Goal: Download file/media

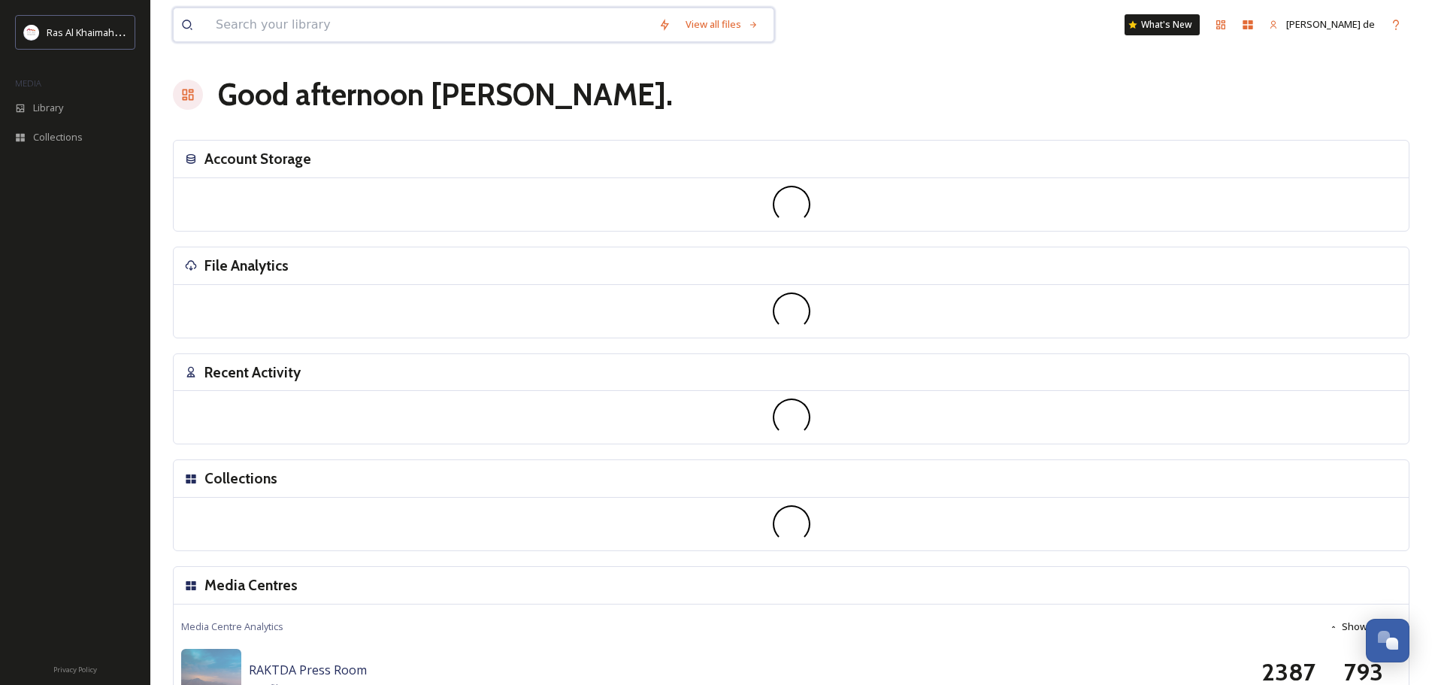
click at [614, 30] on input at bounding box center [429, 24] width 443 height 33
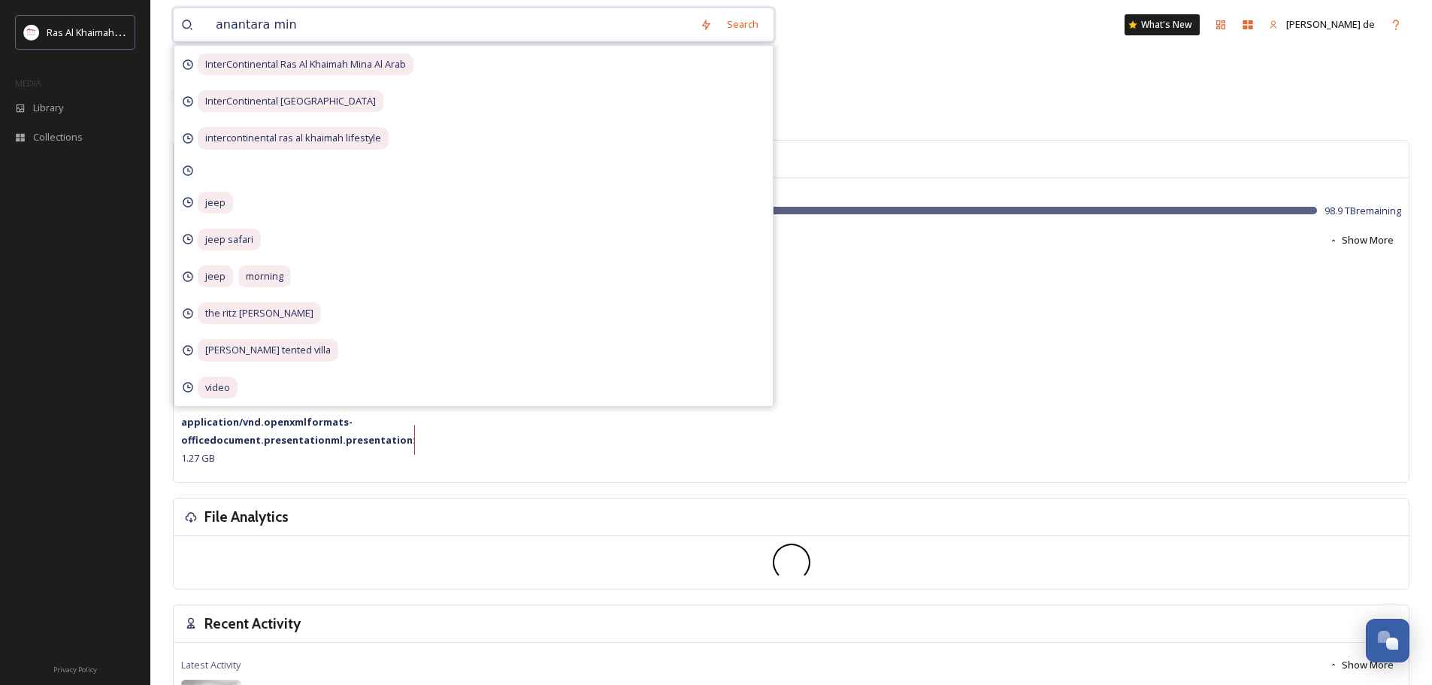
type input "anantara mina"
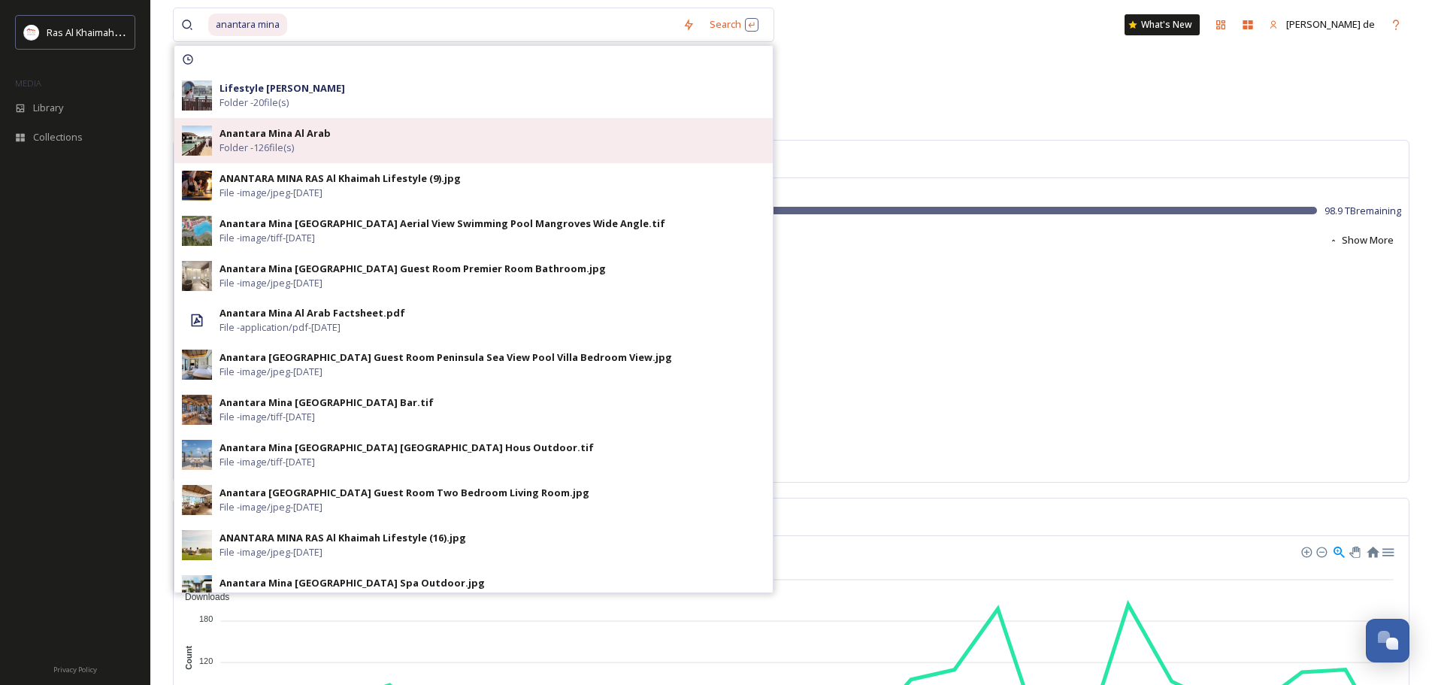
click at [561, 134] on div "Anantara Mina Al Arab Folder - 126 file(s)" at bounding box center [492, 140] width 546 height 29
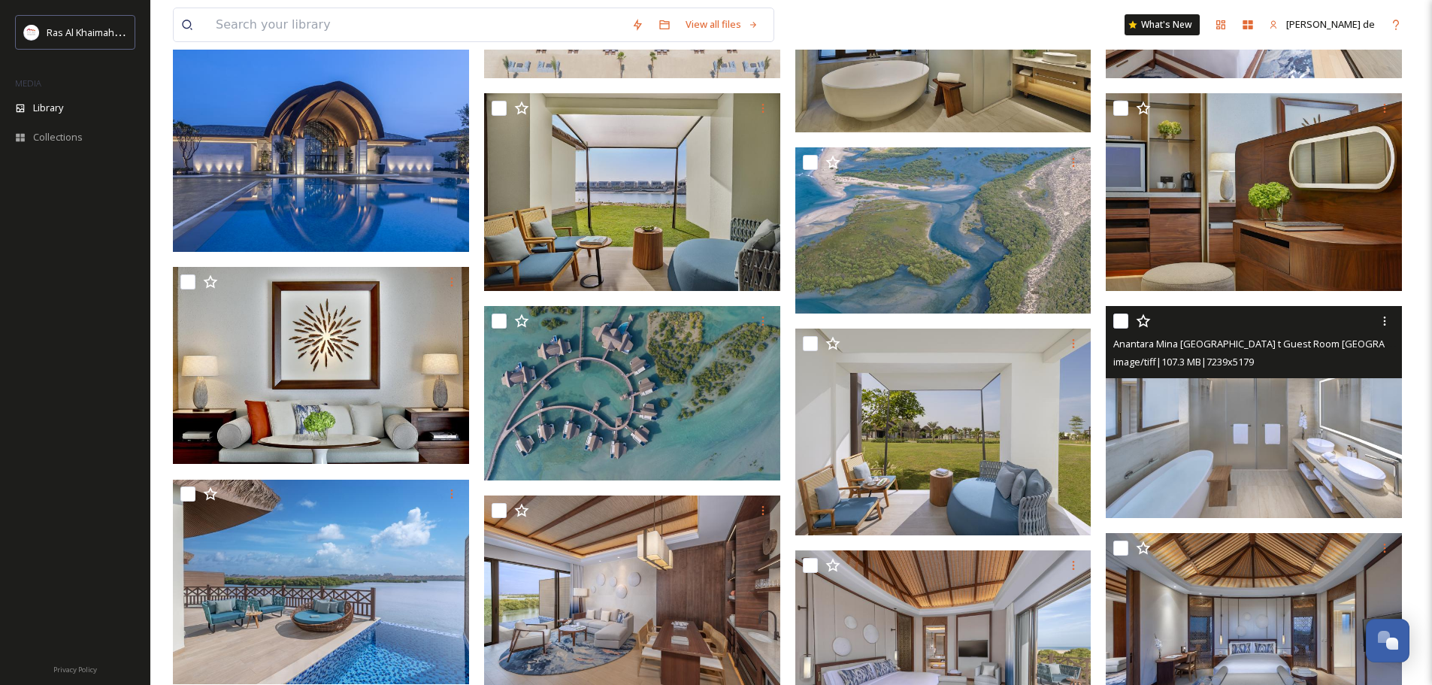
scroll to position [1503, 0]
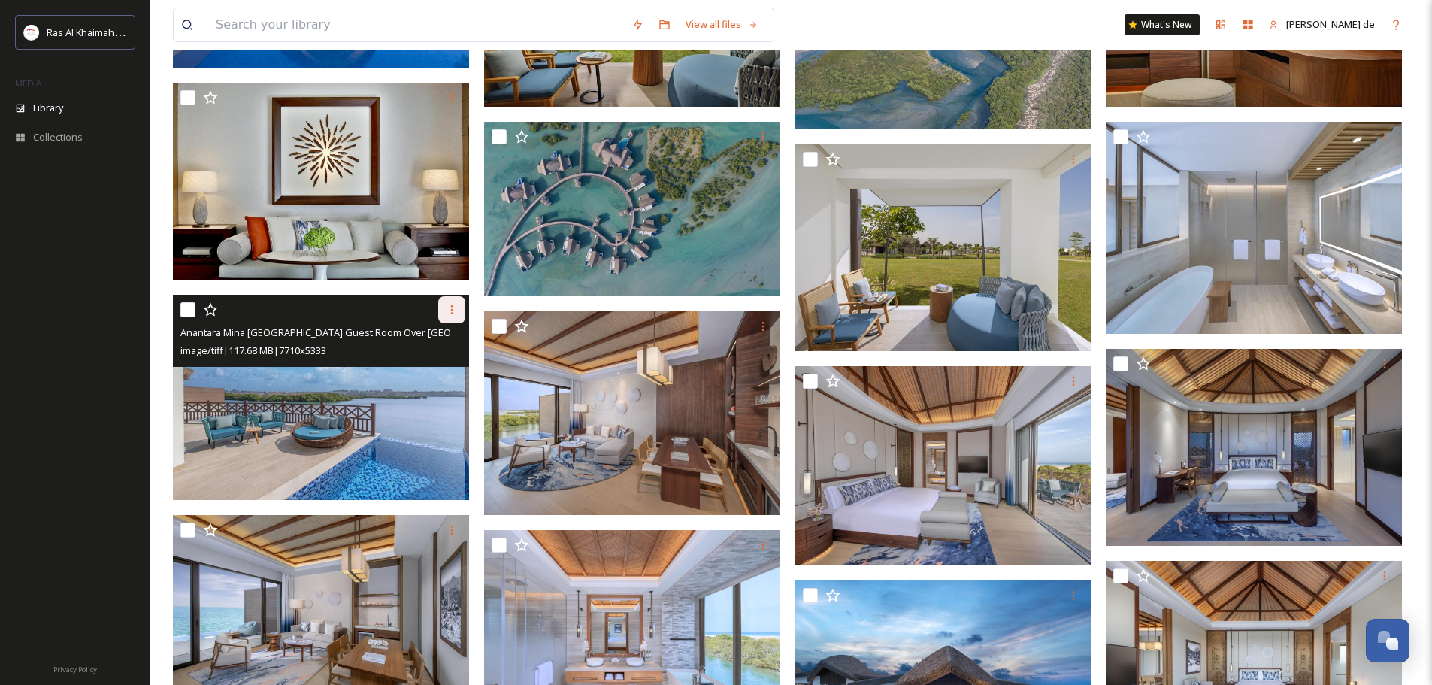
click at [453, 309] on icon at bounding box center [452, 310] width 12 height 12
click at [451, 374] on span "Download" at bounding box center [434, 372] width 46 height 14
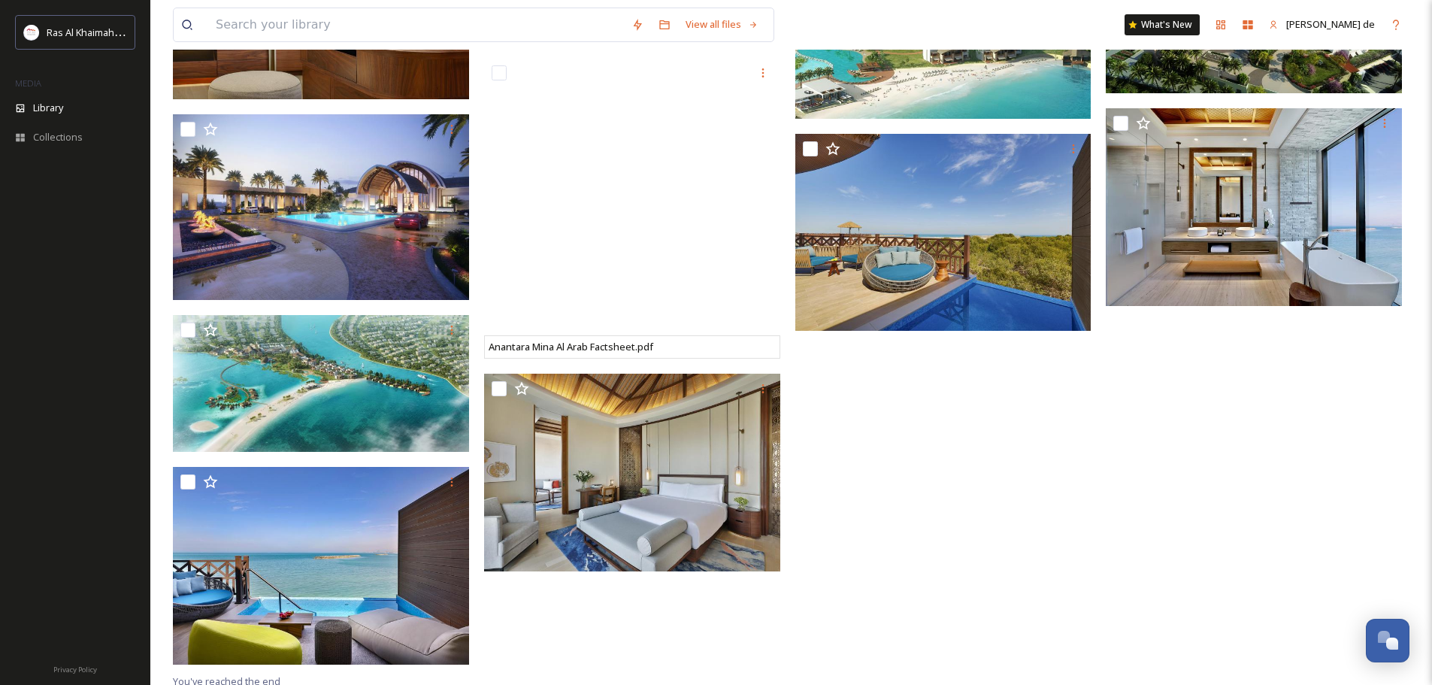
scroll to position [5568, 0]
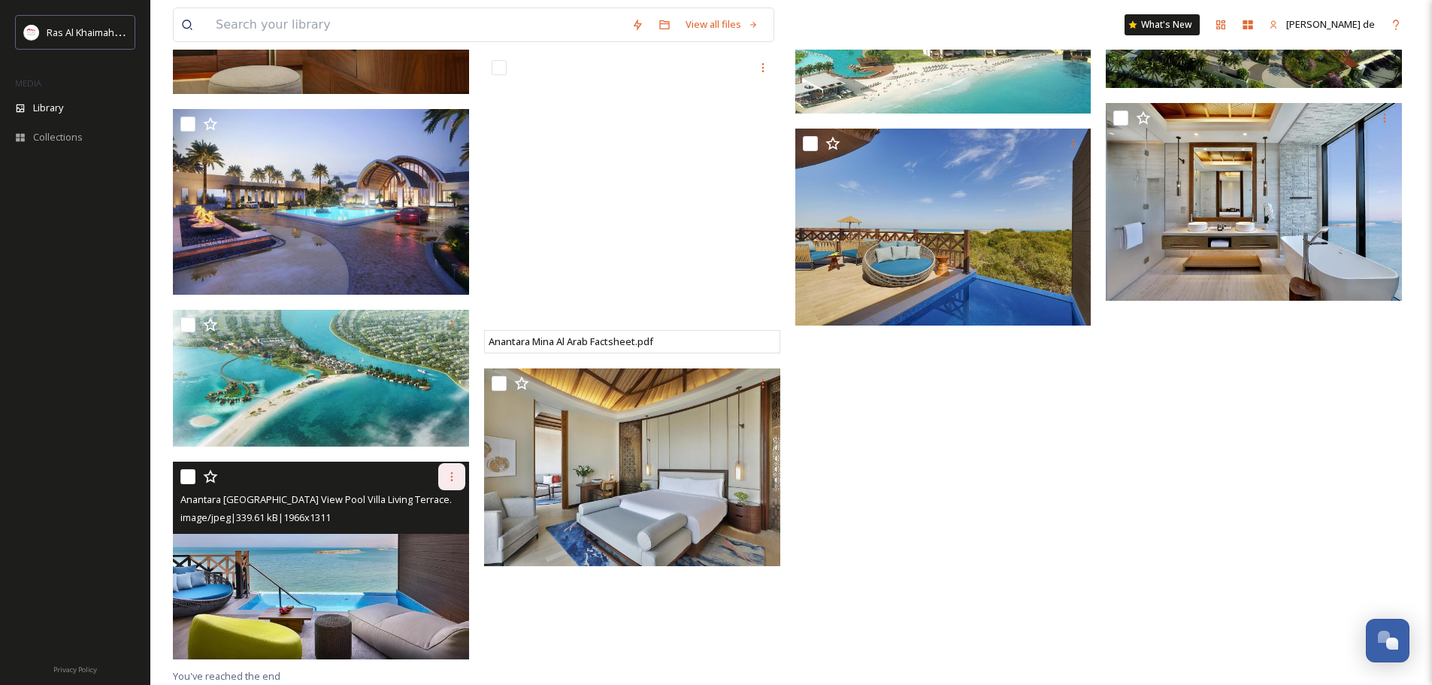
click at [452, 488] on div at bounding box center [451, 476] width 27 height 27
click at [433, 537] on span "Download" at bounding box center [434, 538] width 46 height 14
click at [381, 499] on span "Anantara [GEOGRAPHIC_DATA] View Pool Villa Living Terrace.jpg" at bounding box center [322, 499] width 285 height 14
click at [390, 542] on img at bounding box center [321, 561] width 296 height 198
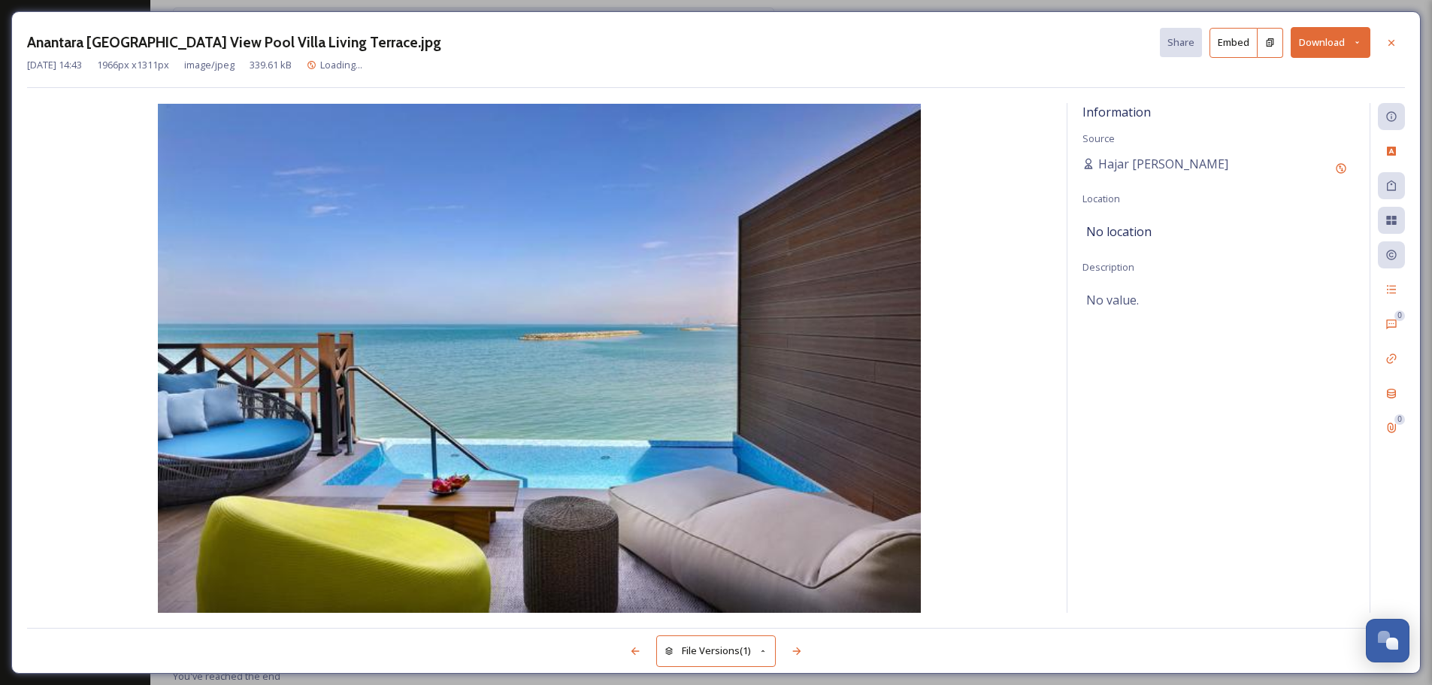
scroll to position [5475, 0]
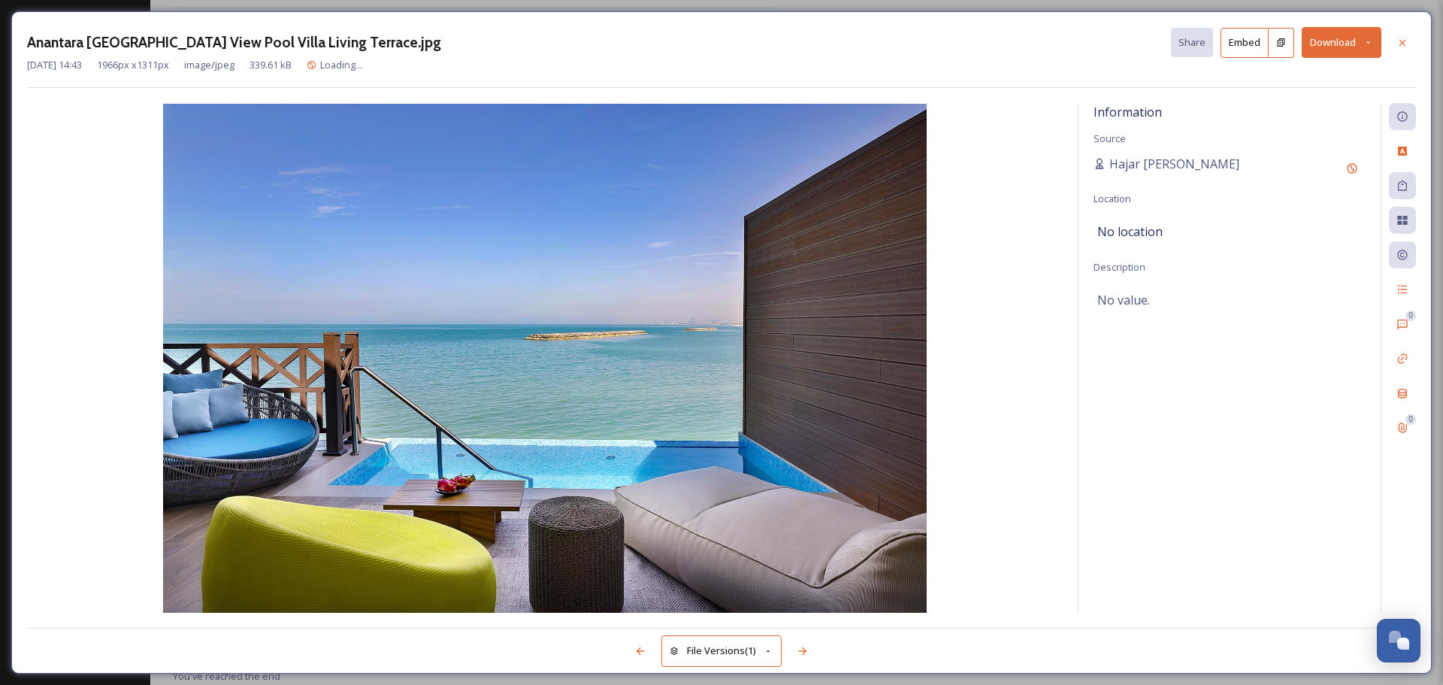
click at [1350, 50] on button "Download" at bounding box center [1342, 42] width 80 height 31
click at [1330, 104] on span "Download Medium (1080 x 720)" at bounding box center [1300, 106] width 139 height 14
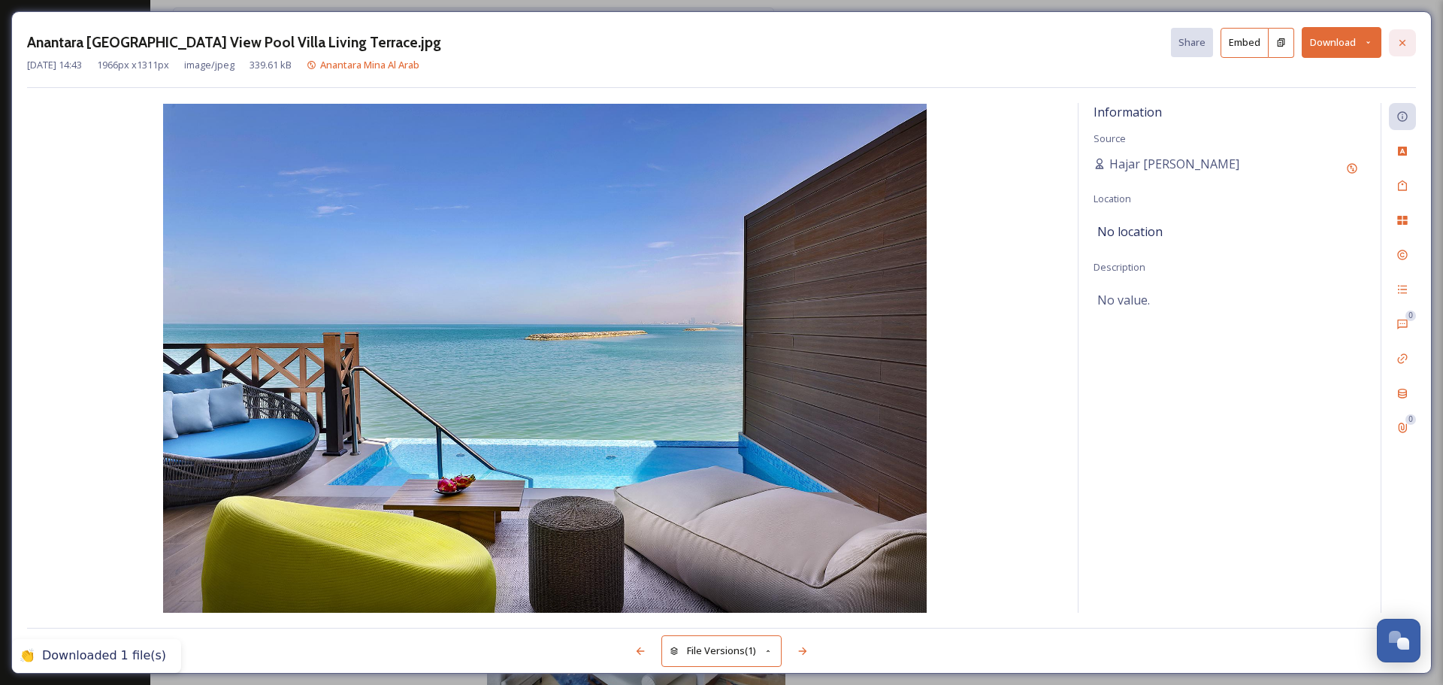
click at [1403, 44] on icon at bounding box center [1403, 43] width 12 height 12
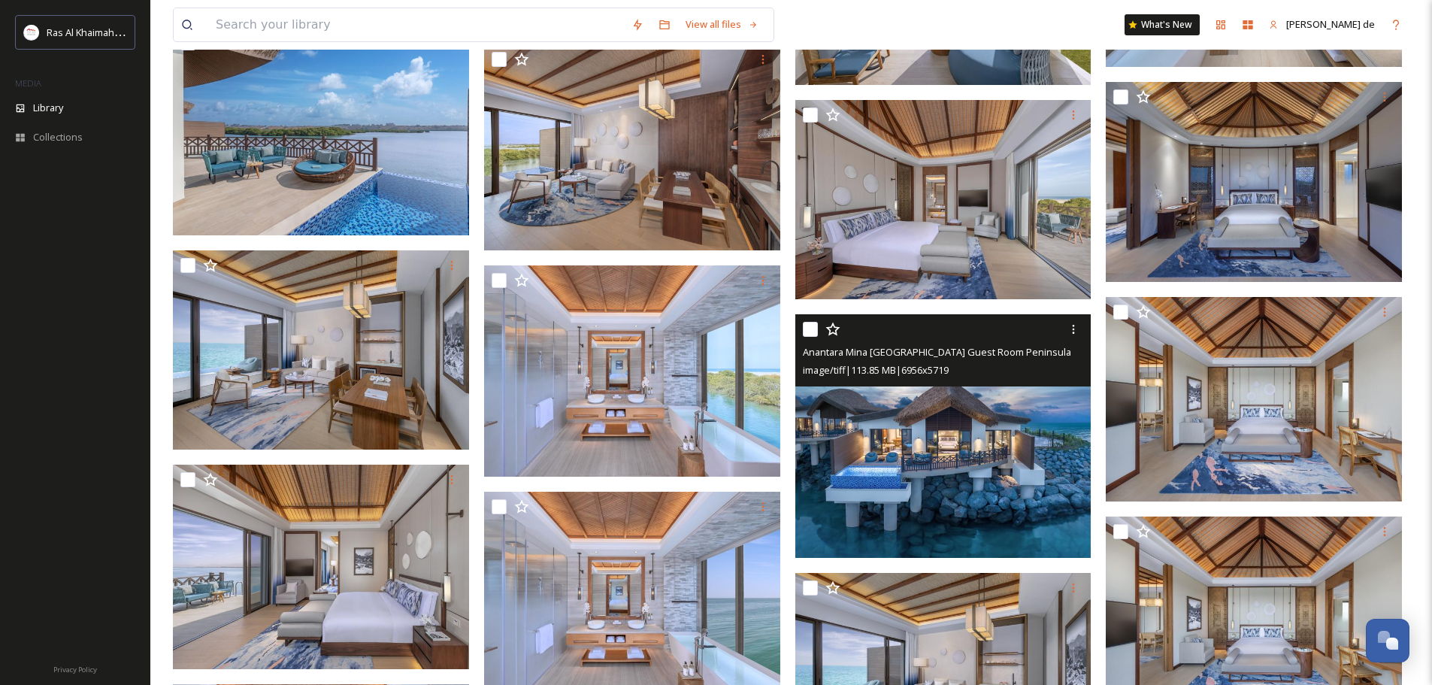
scroll to position [1716, 0]
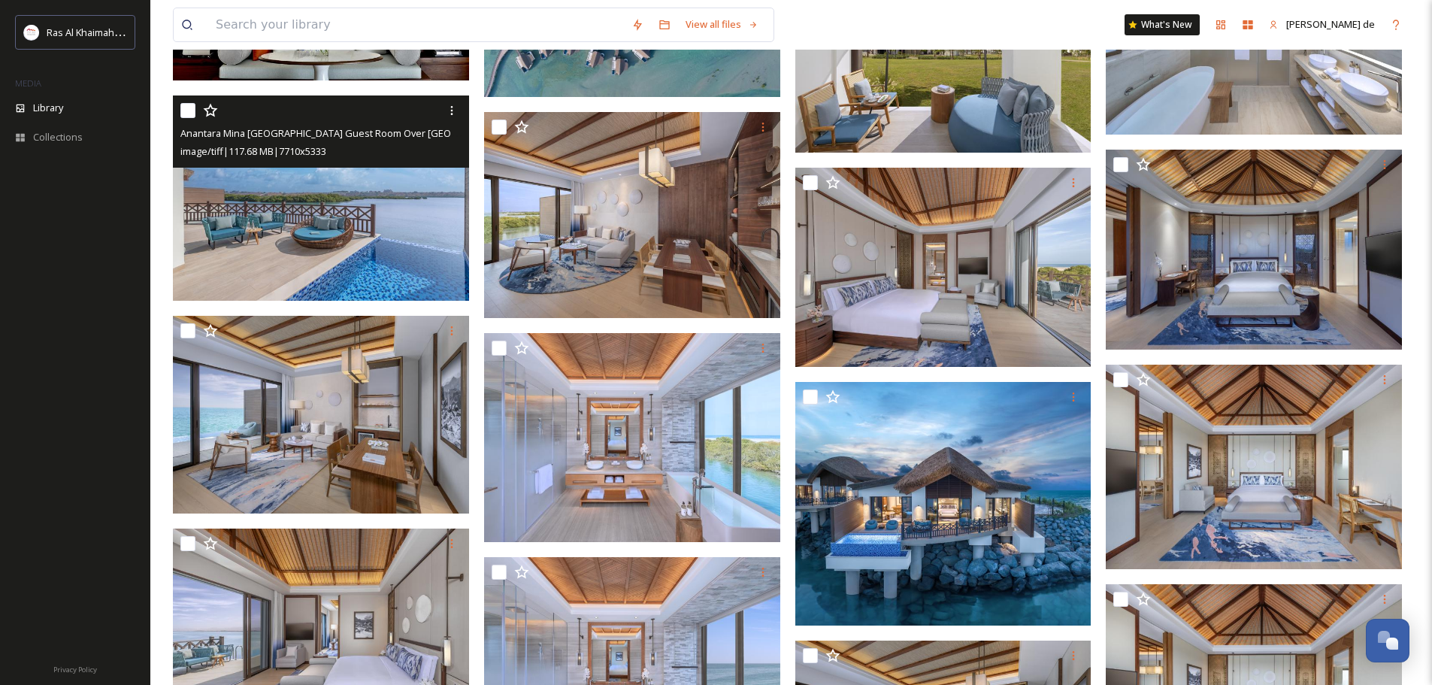
click at [370, 261] on img at bounding box center [321, 198] width 296 height 204
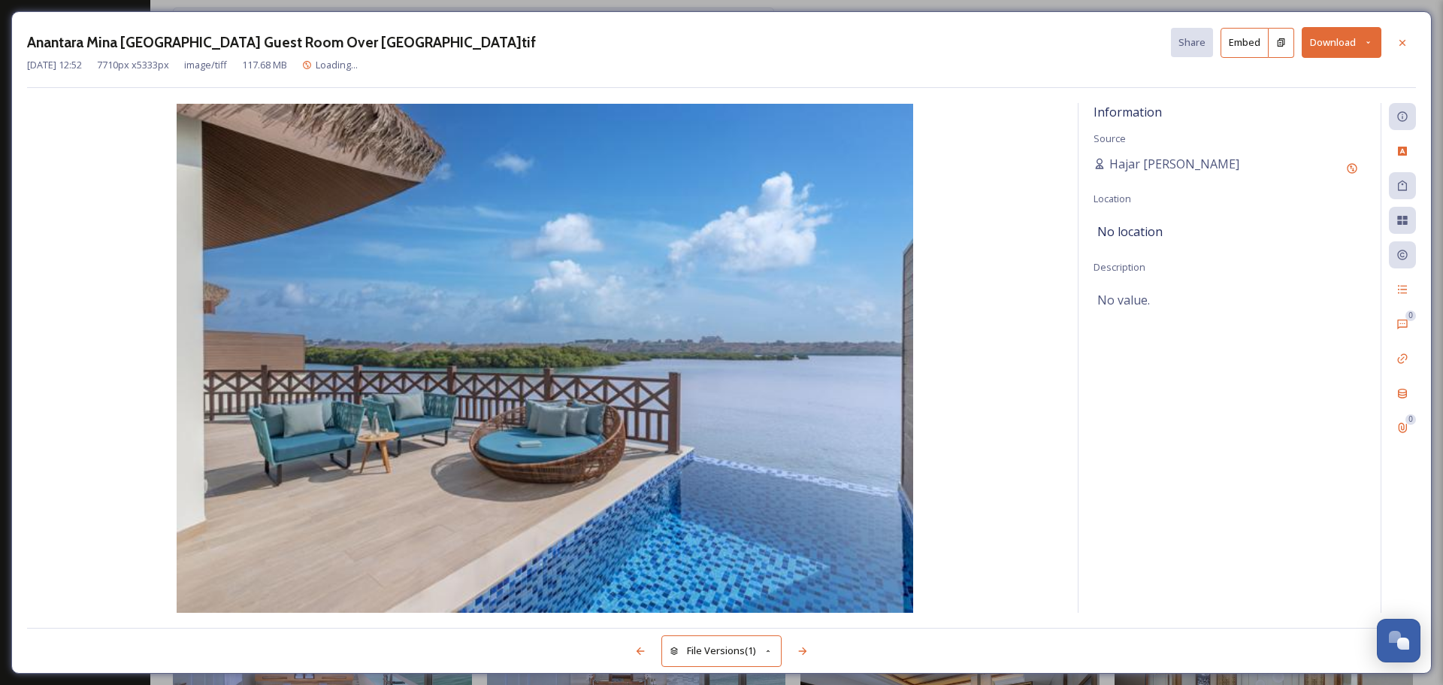
click at [1352, 48] on button "Download" at bounding box center [1342, 42] width 80 height 31
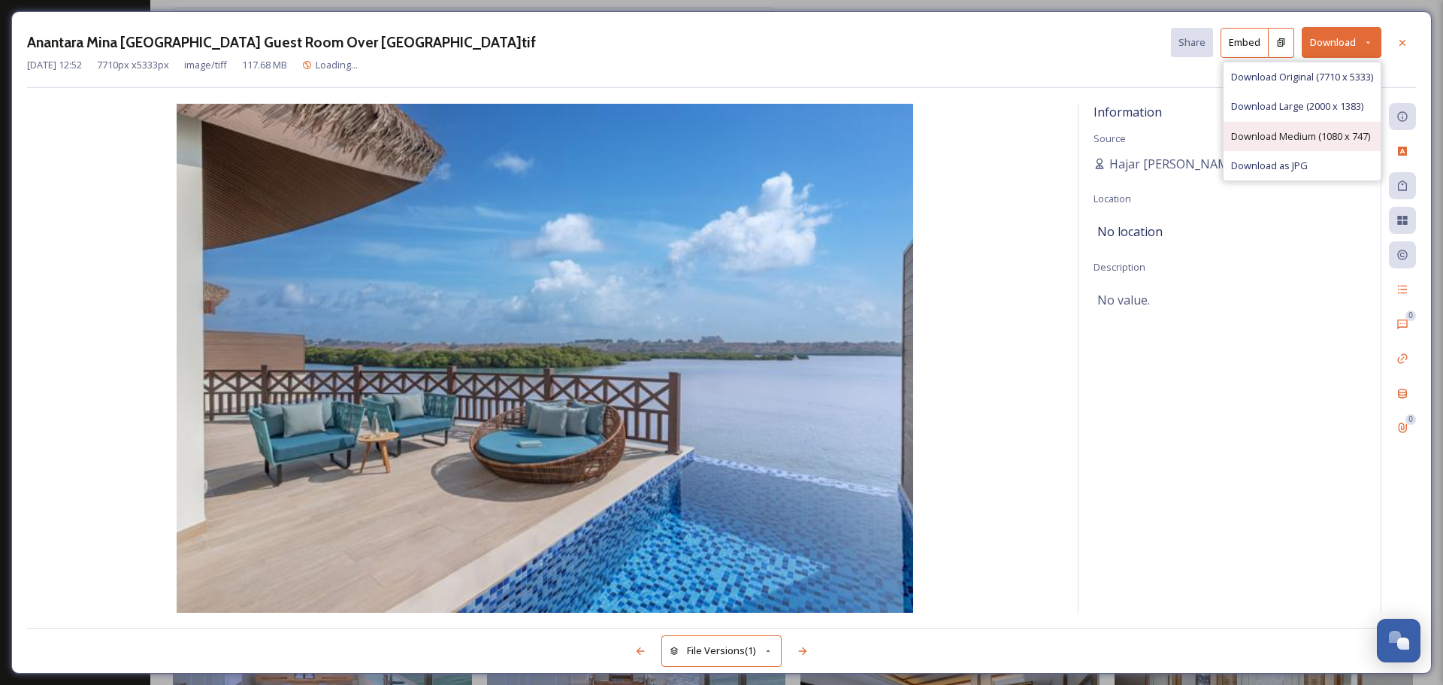
click at [1311, 144] on div "Download Medium (1080 x 747)" at bounding box center [1302, 136] width 157 height 29
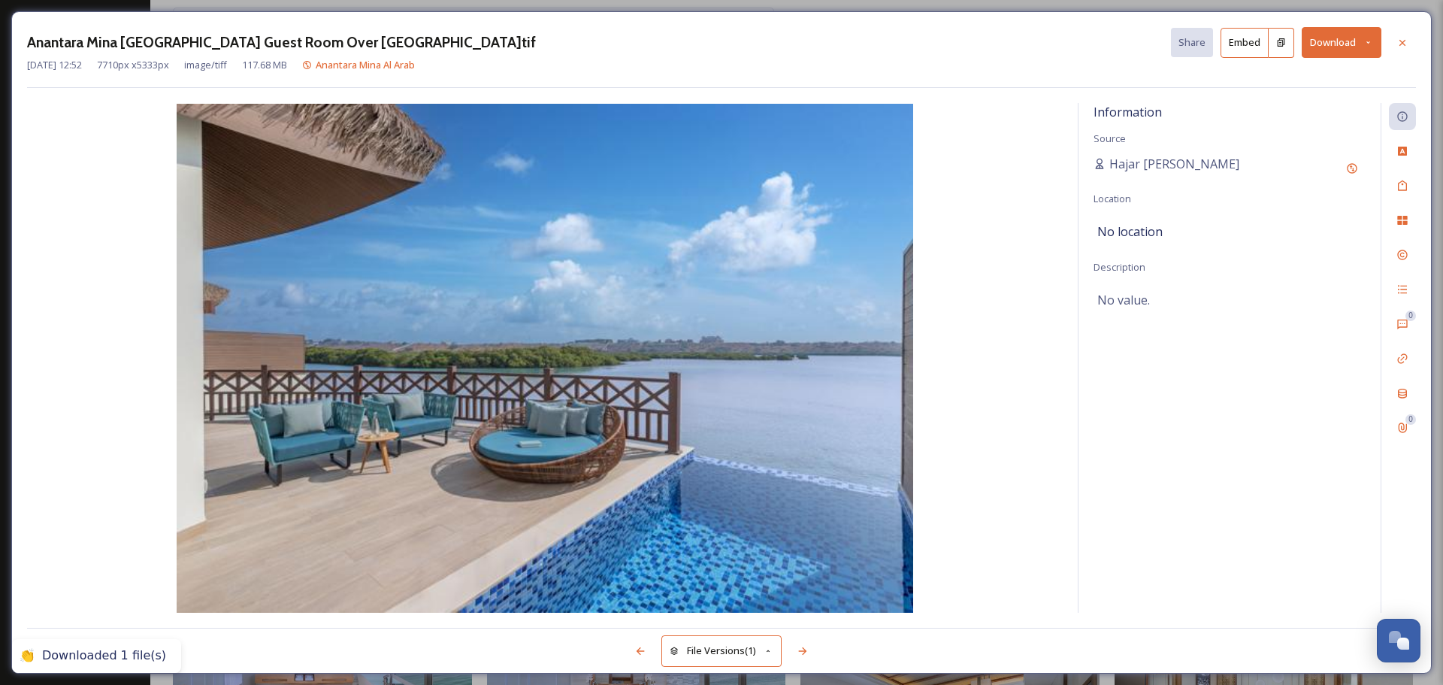
drag, startPoint x: 1276, startPoint y: 449, endPoint x: 1282, endPoint y: 418, distance: 31.4
click at [1276, 449] on div "Information Source Hajar [GEOGRAPHIC_DATA] Location No location Description No …" at bounding box center [1230, 358] width 302 height 510
click at [1359, 57] on button "Download" at bounding box center [1342, 42] width 80 height 31
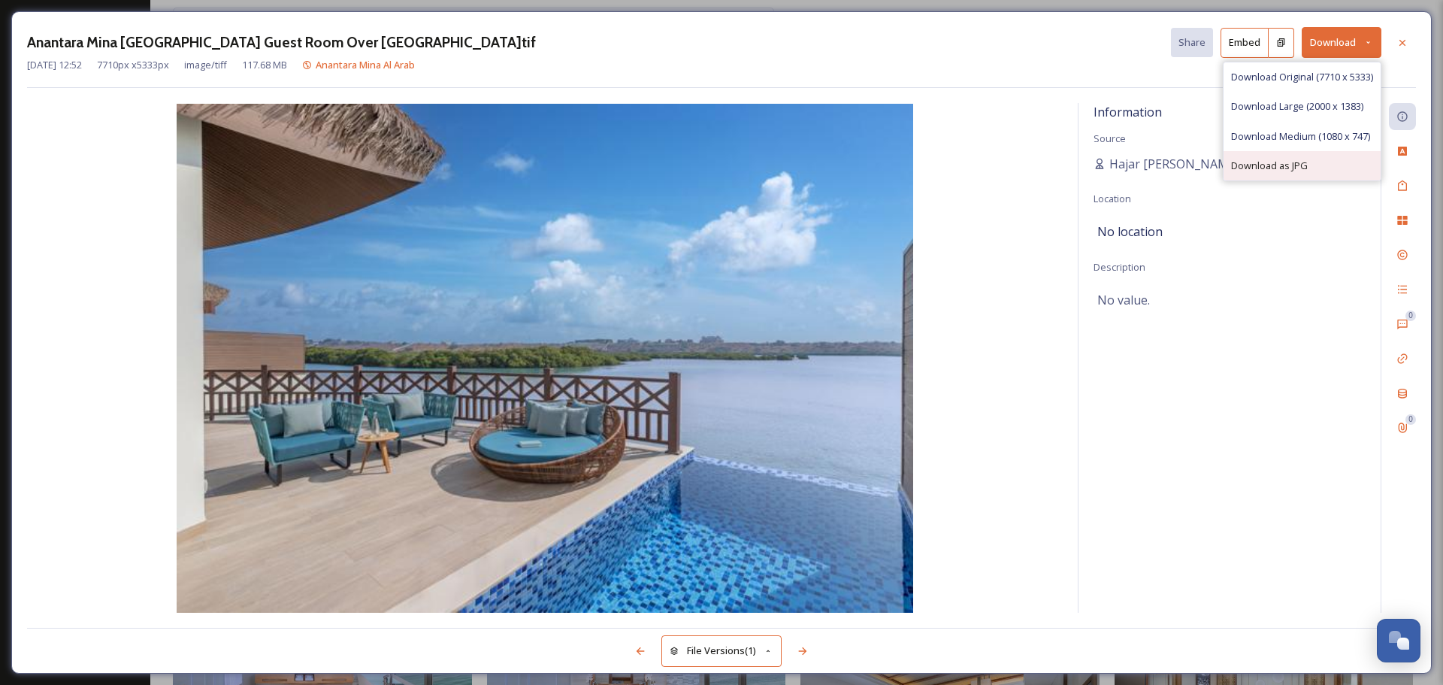
click at [1341, 178] on div "Download as JPG" at bounding box center [1302, 165] width 157 height 29
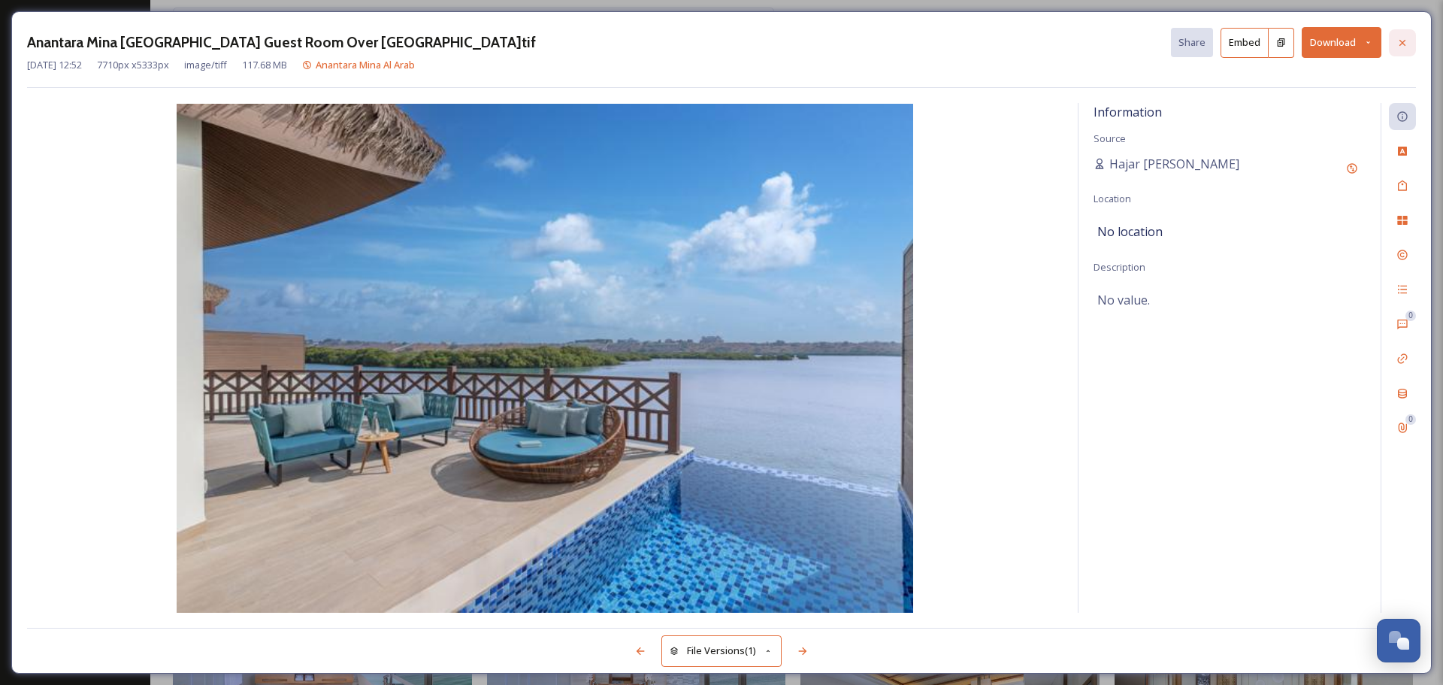
click at [1397, 35] on div at bounding box center [1402, 42] width 27 height 27
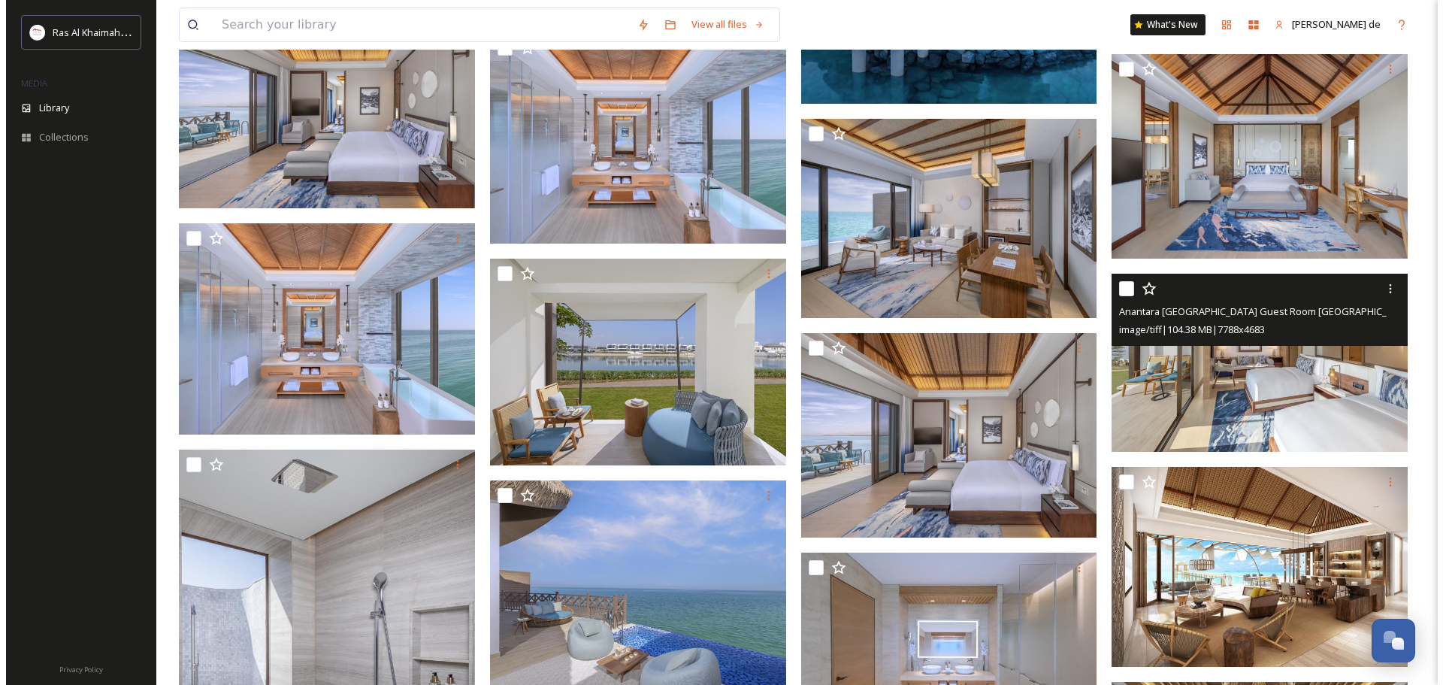
scroll to position [2693, 0]
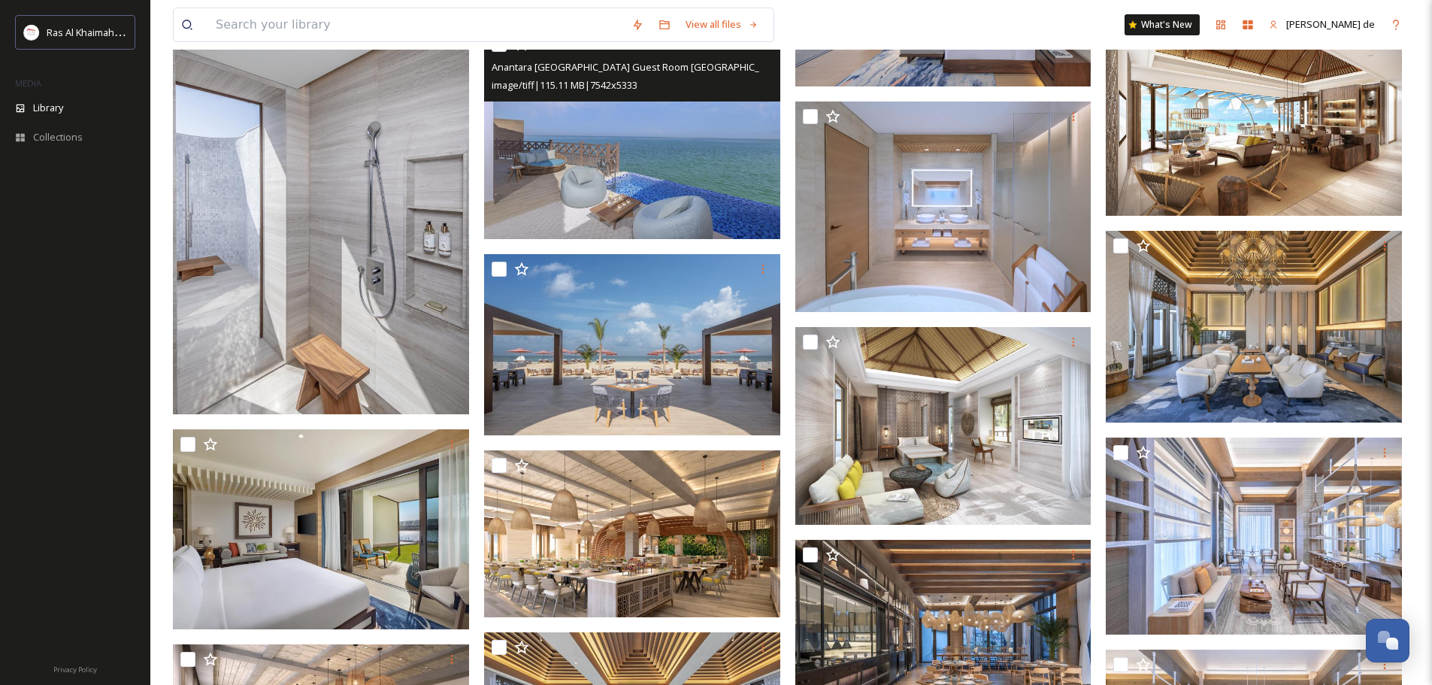
click at [669, 213] on img at bounding box center [632, 134] width 296 height 210
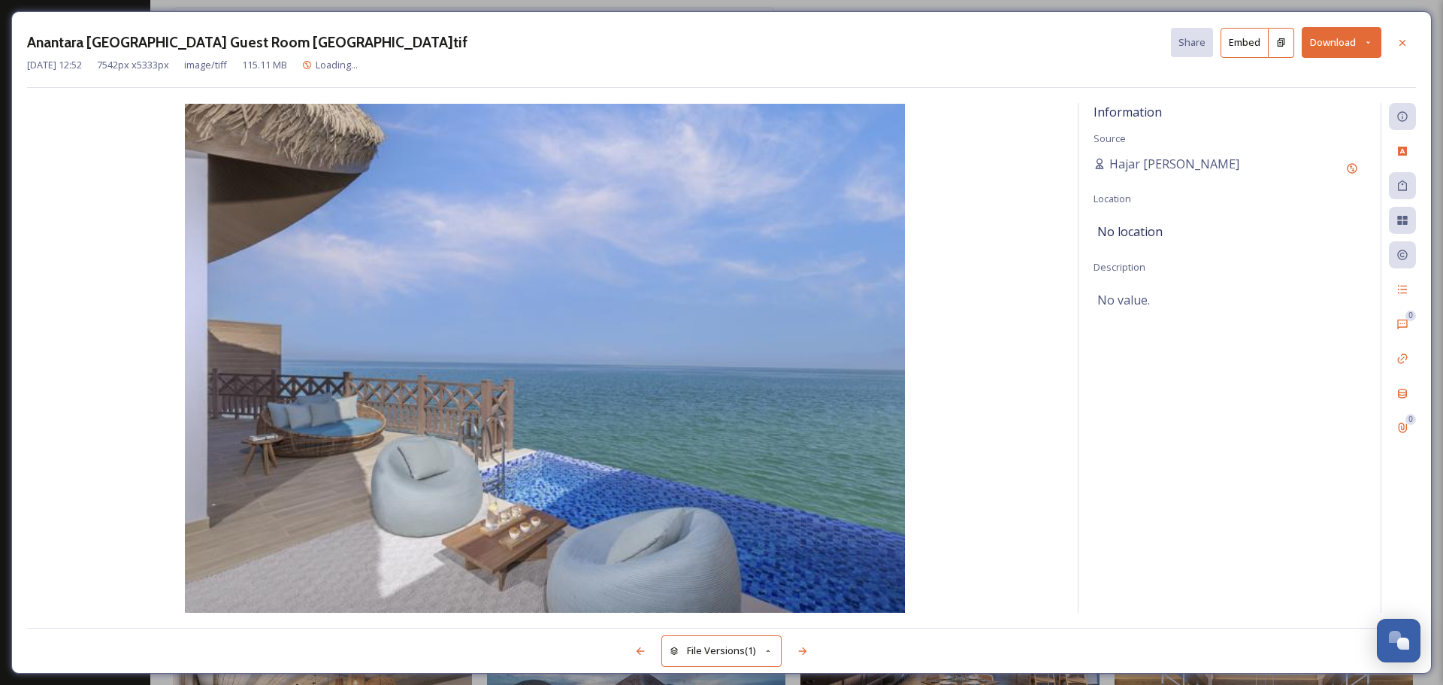
click at [1338, 47] on button "Download" at bounding box center [1342, 42] width 80 height 31
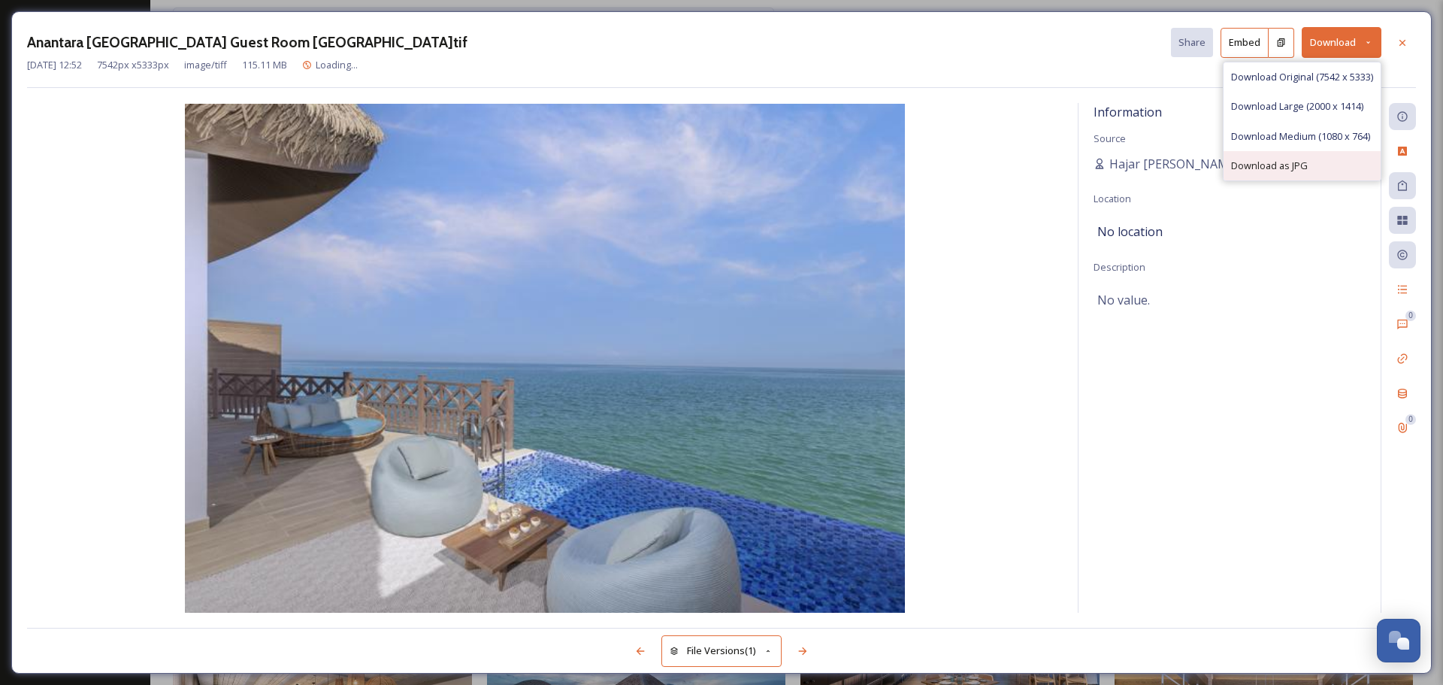
click at [1301, 171] on span "Download as JPG" at bounding box center [1269, 166] width 77 height 14
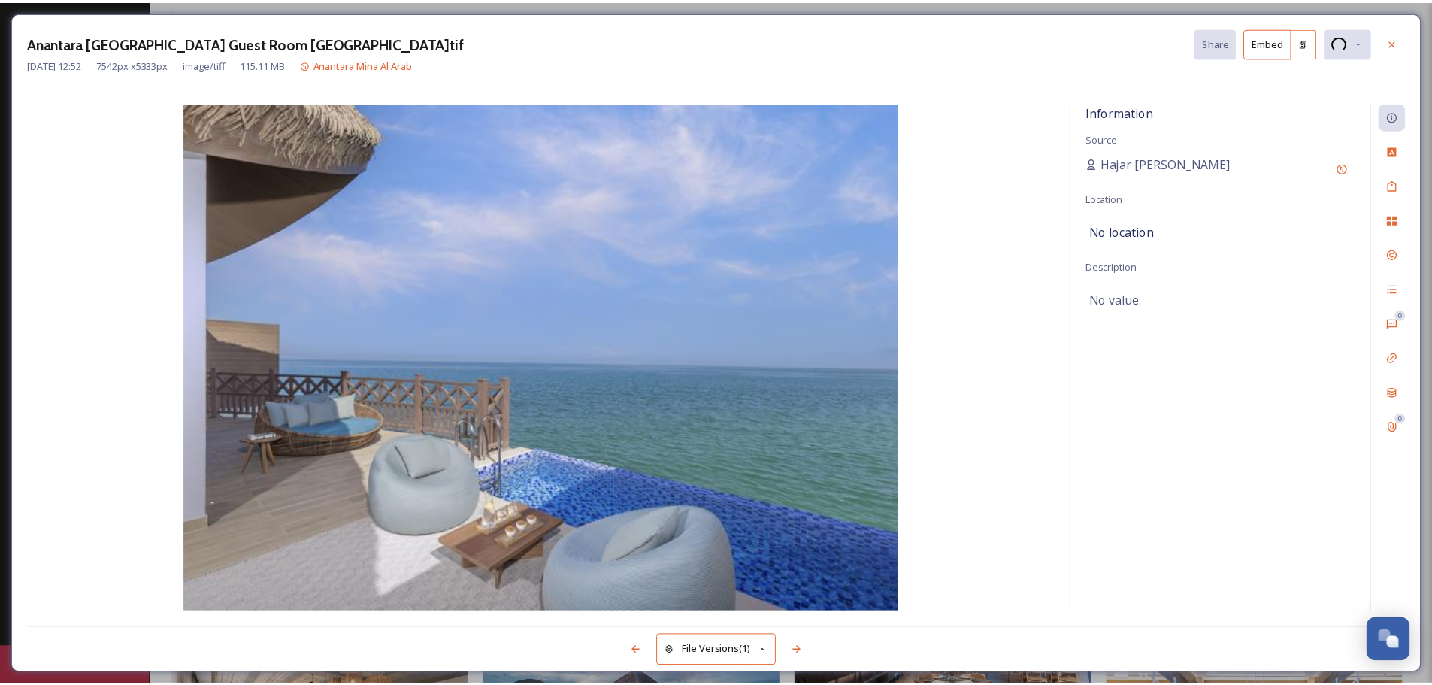
scroll to position [2696, 0]
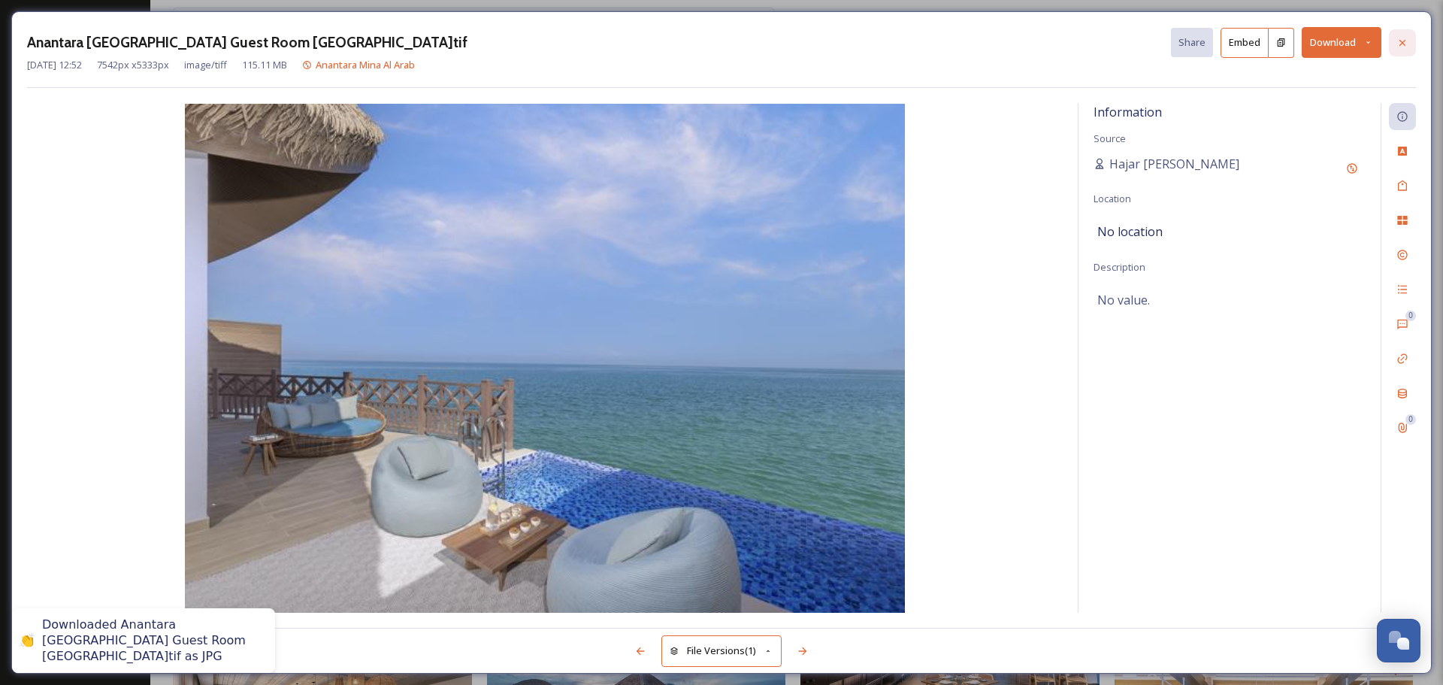
click at [1415, 43] on div at bounding box center [1402, 42] width 27 height 27
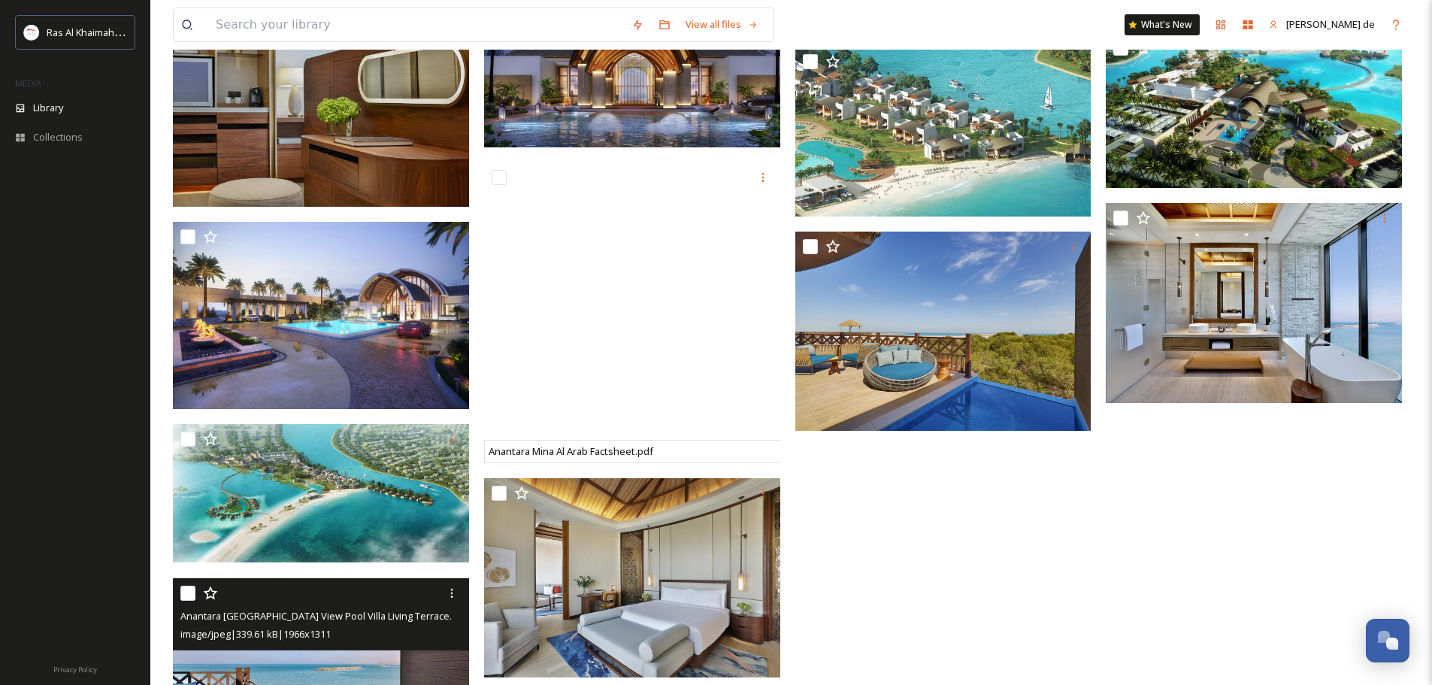
scroll to position [5623, 0]
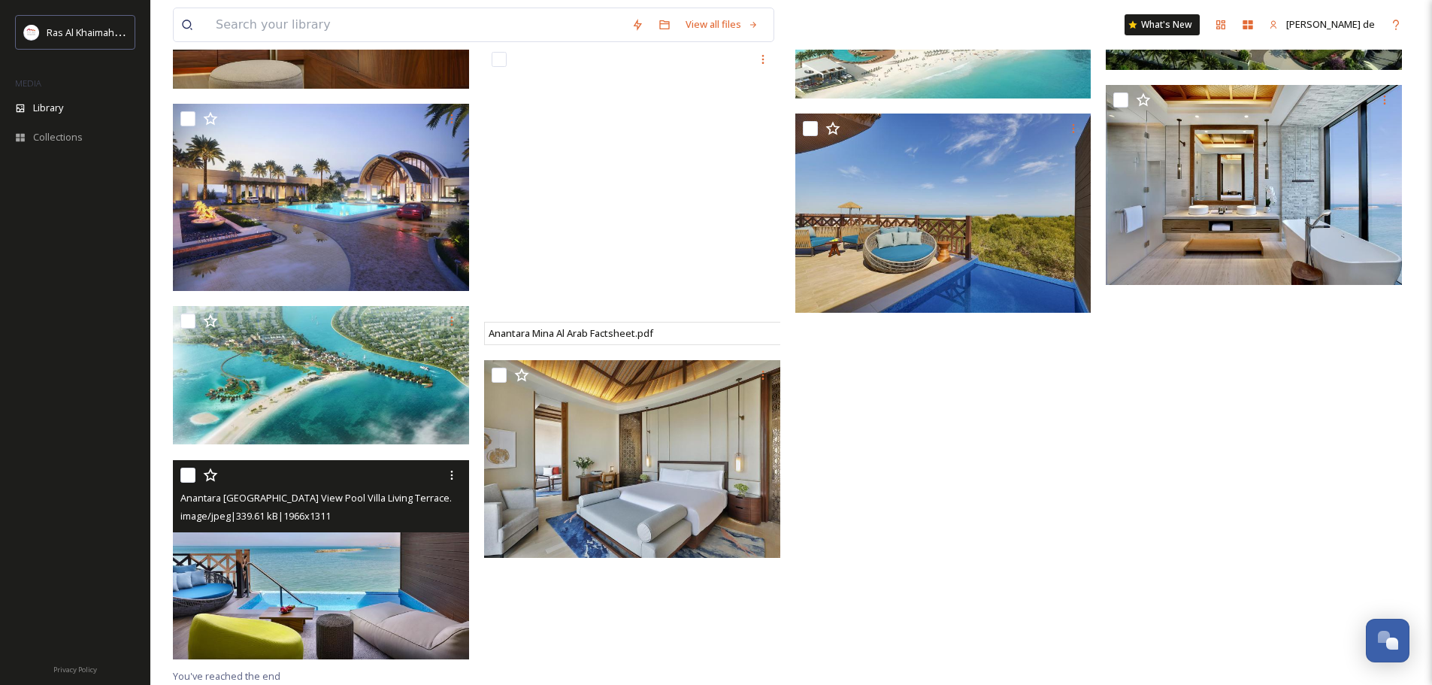
click at [297, 556] on img at bounding box center [322, 559] width 299 height 200
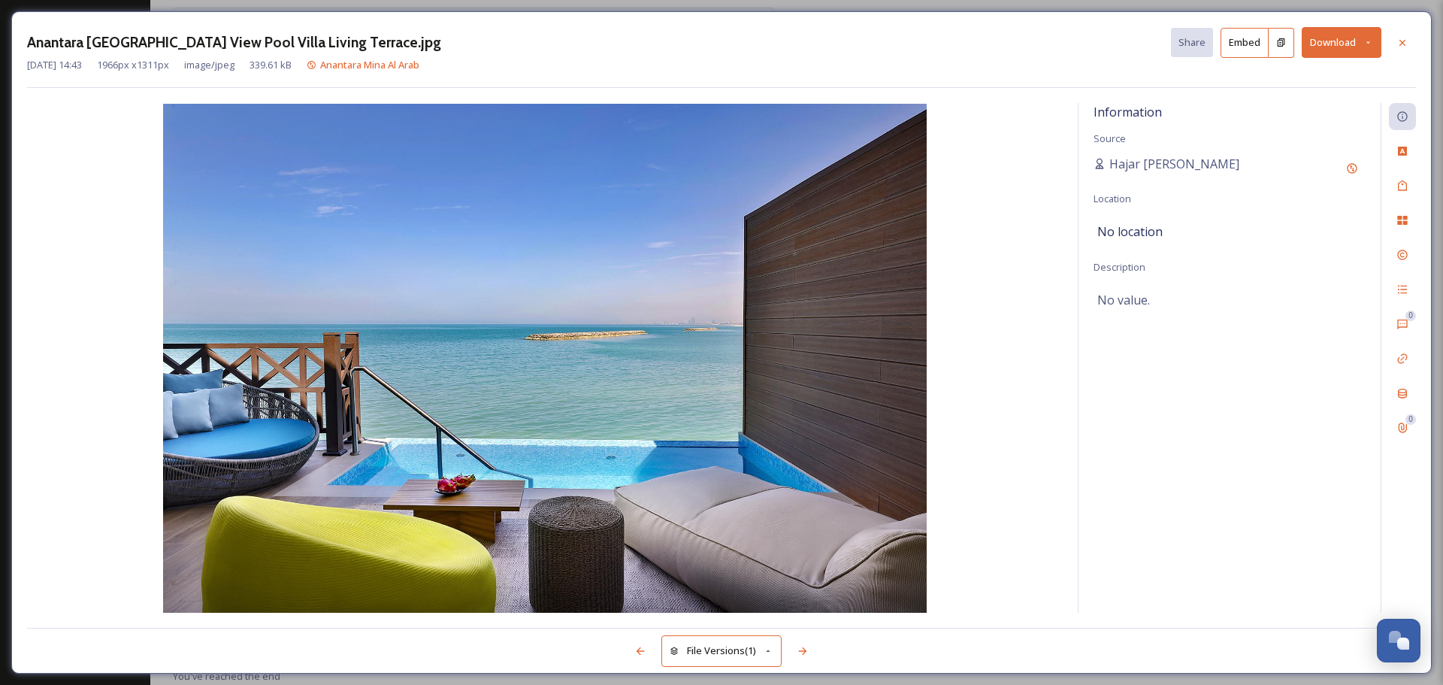
click at [1369, 44] on icon at bounding box center [1369, 43] width 10 height 10
click at [810, 20] on div "Anantara [GEOGRAPHIC_DATA] View Pool Villa Living Terrace.jpg Share Embed Downl…" at bounding box center [721, 342] width 1421 height 662
click at [1405, 39] on icon at bounding box center [1403, 43] width 12 height 12
